Goal: Book appointment/travel/reservation

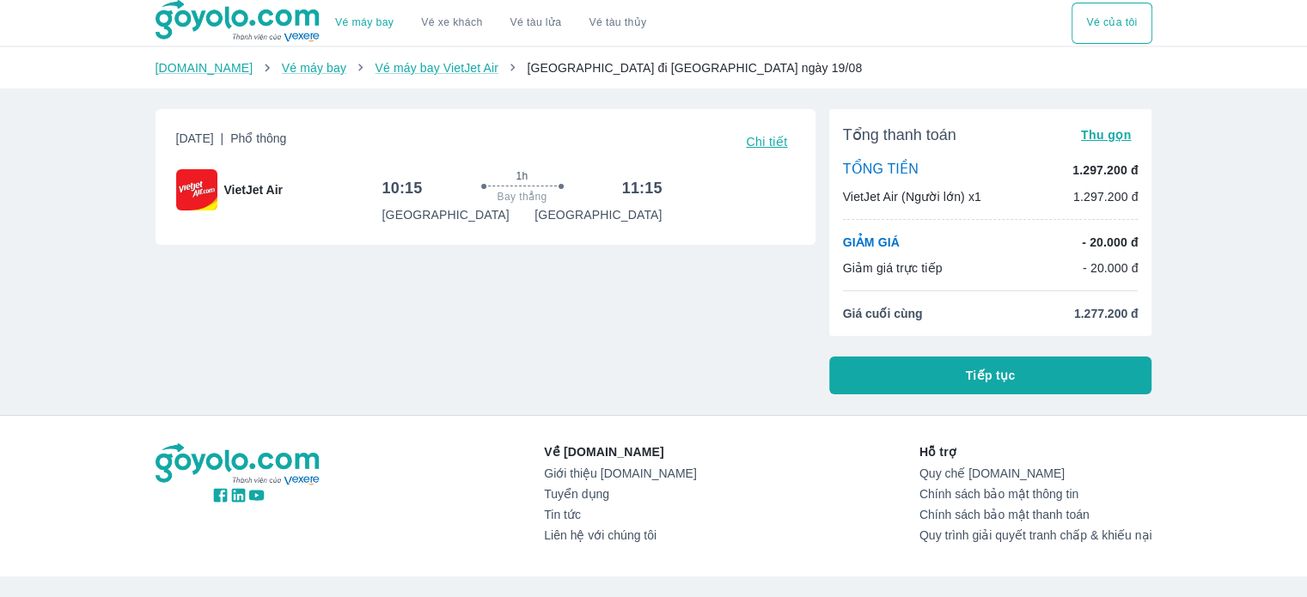
click at [203, 21] on img at bounding box center [239, 21] width 167 height 43
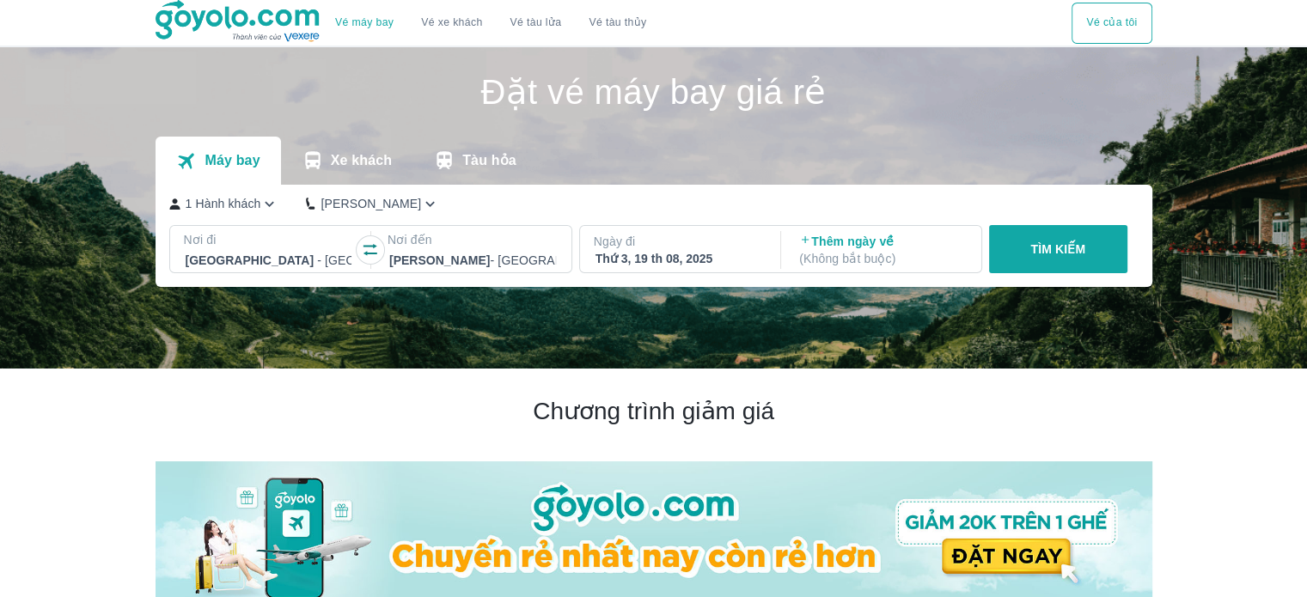
click at [476, 161] on p "Tàu hỏa" at bounding box center [489, 160] width 54 height 17
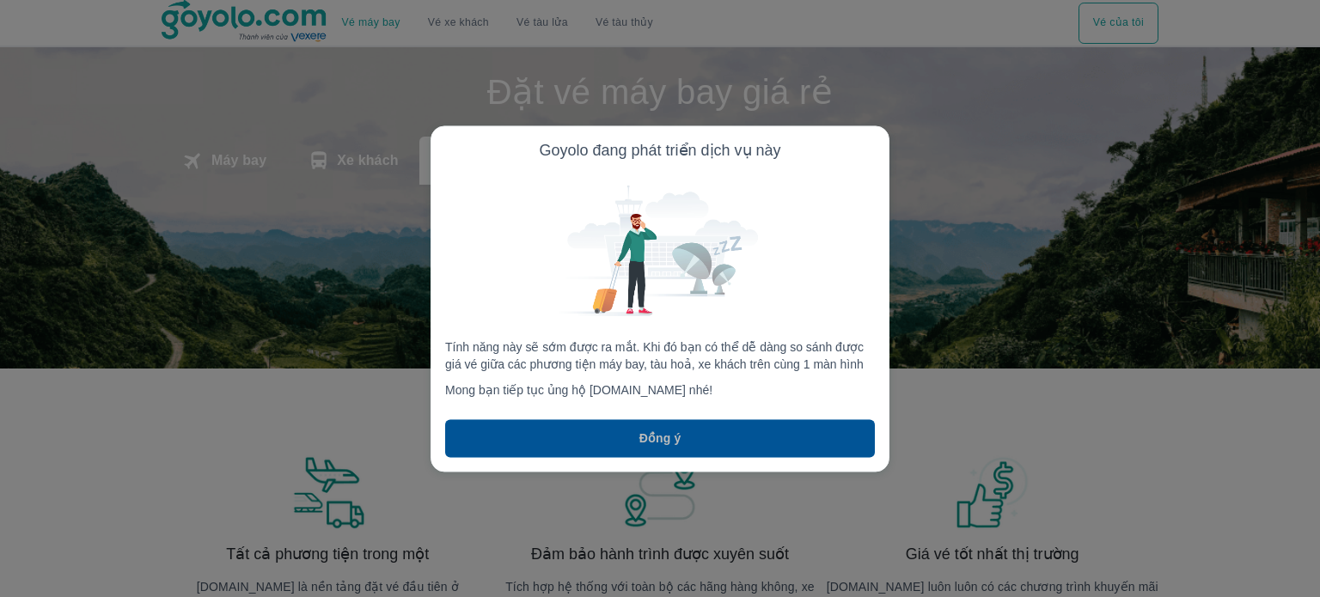
click at [709, 444] on button "Đồng ý" at bounding box center [660, 438] width 430 height 38
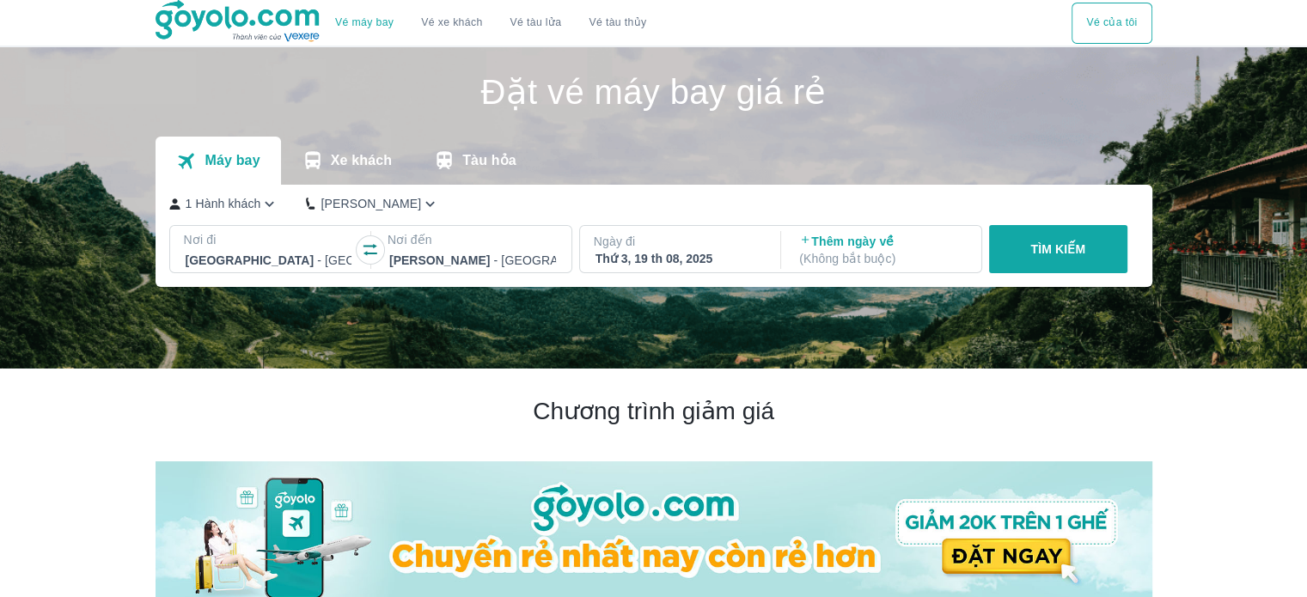
click at [486, 161] on p "Tàu hỏa" at bounding box center [489, 160] width 54 height 17
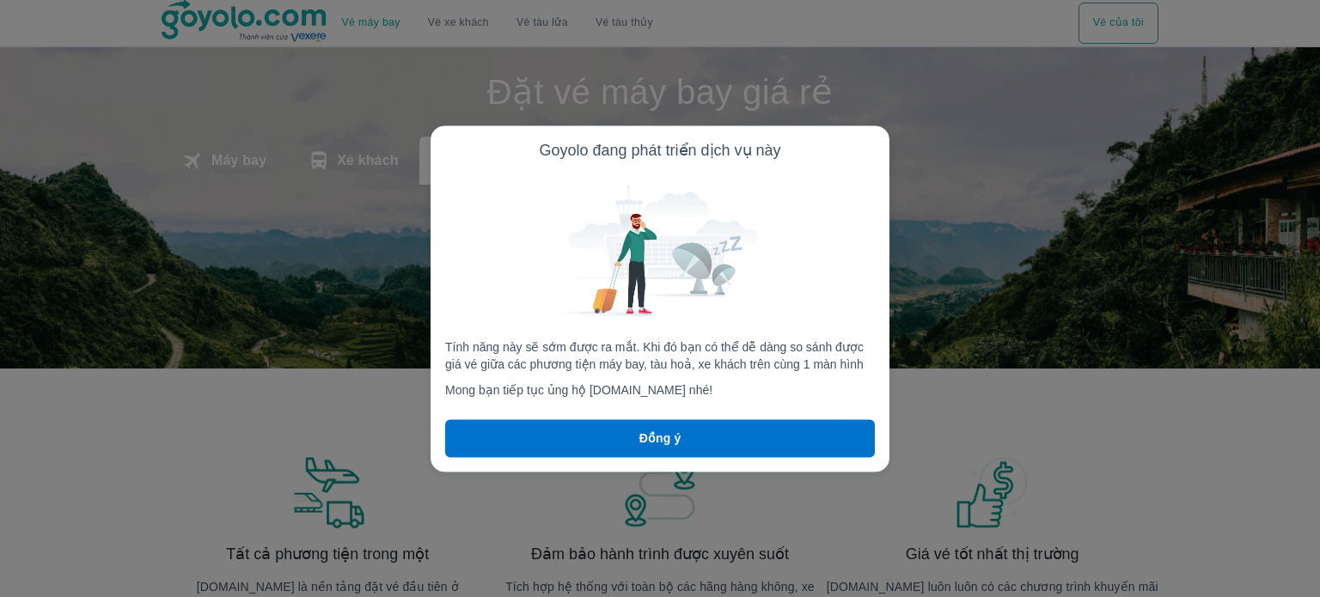
click at [686, 437] on button "Đồng ý" at bounding box center [660, 438] width 430 height 38
